Goal: Task Accomplishment & Management: Manage account settings

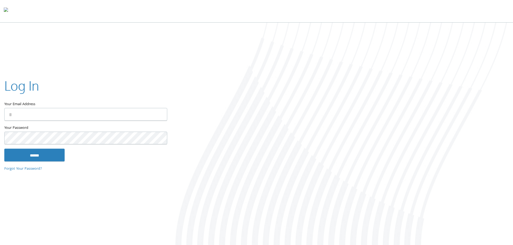
type input "**********"
click at [40, 151] on input "******" at bounding box center [34, 155] width 60 height 13
type input "**********"
click at [49, 151] on input "******" at bounding box center [34, 155] width 60 height 13
